Goal: Task Accomplishment & Management: Use online tool/utility

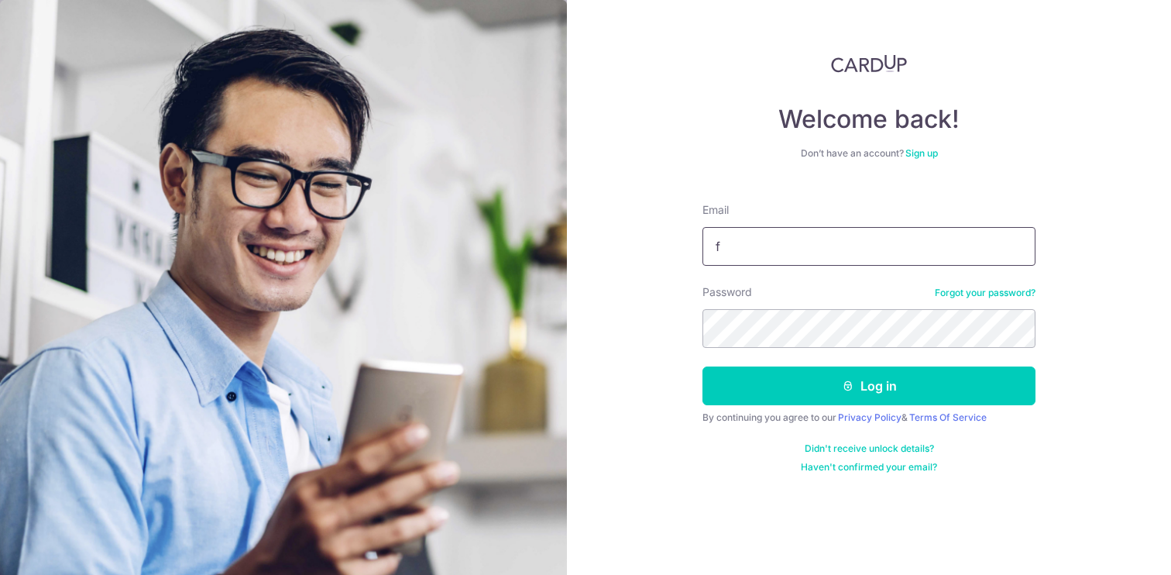
type input "[EMAIL_ADDRESS][DOMAIN_NAME]"
click at [703, 366] on button "Log in" at bounding box center [869, 385] width 333 height 39
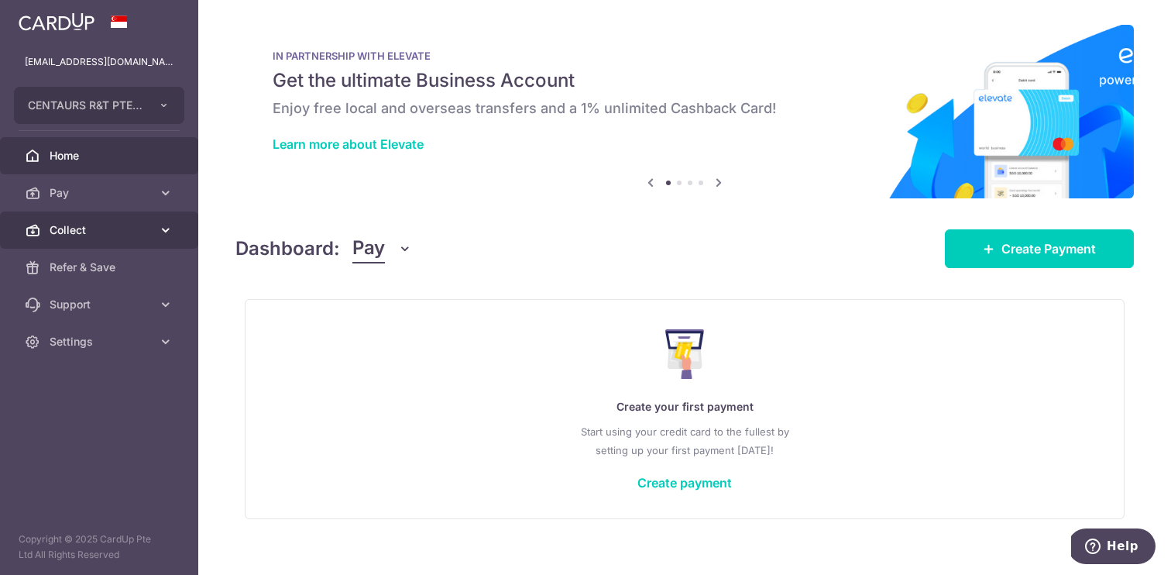
click at [170, 229] on icon at bounding box center [165, 229] width 15 height 15
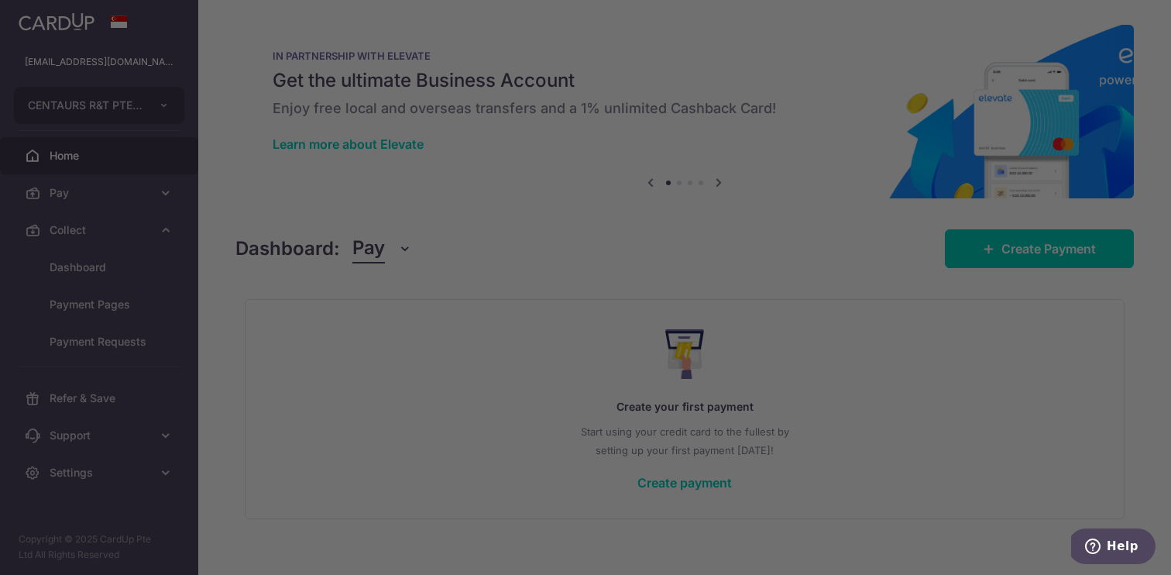
click at [107, 339] on div at bounding box center [591, 290] width 1183 height 580
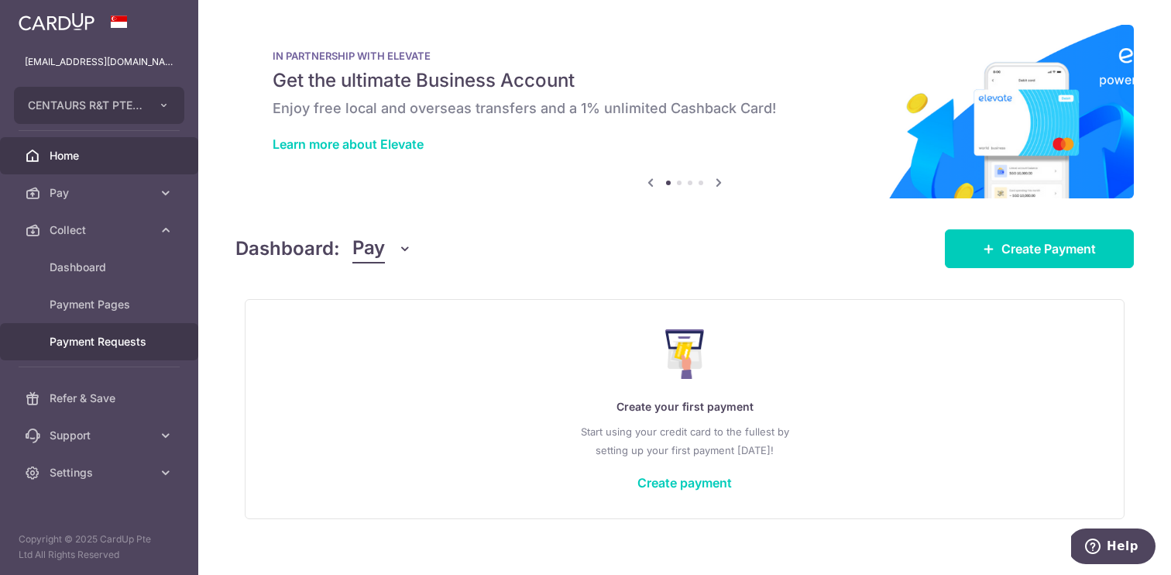
click at [108, 349] on link "Payment Requests" at bounding box center [99, 341] width 198 height 37
